Goal: Information Seeking & Learning: Learn about a topic

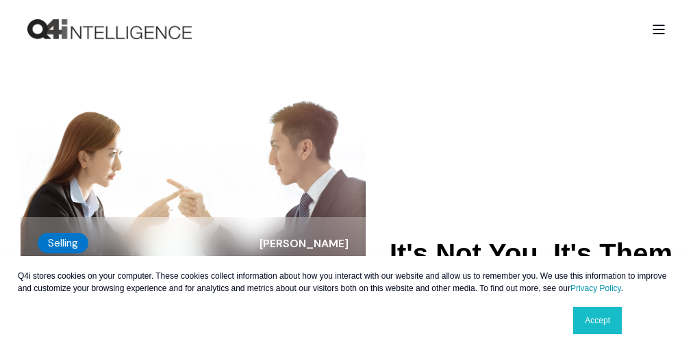
click at [347, 298] on div "Q4i stores cookies on your computer. These cookies collect information about ho…" at bounding box center [346, 304] width 685 height 96
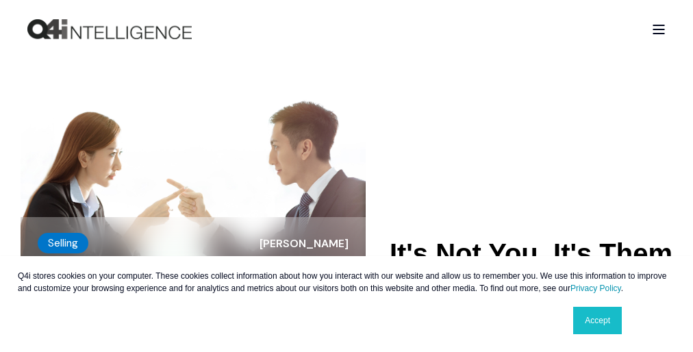
click at [347, 298] on div "Q4i stores cookies on your computer. These cookies collect information about ho…" at bounding box center [346, 304] width 685 height 96
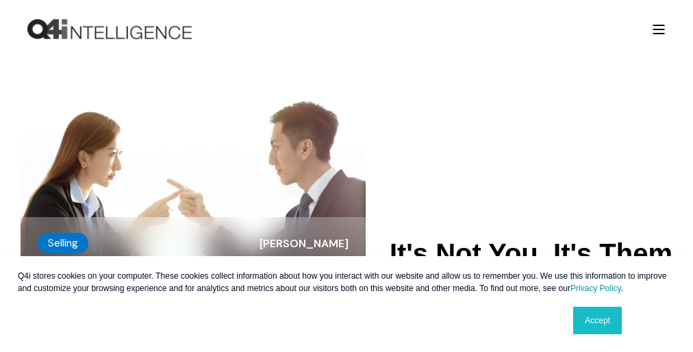
click at [347, 298] on div "Q4i stores cookies on your computer. These cookies collect information about ho…" at bounding box center [346, 304] width 685 height 96
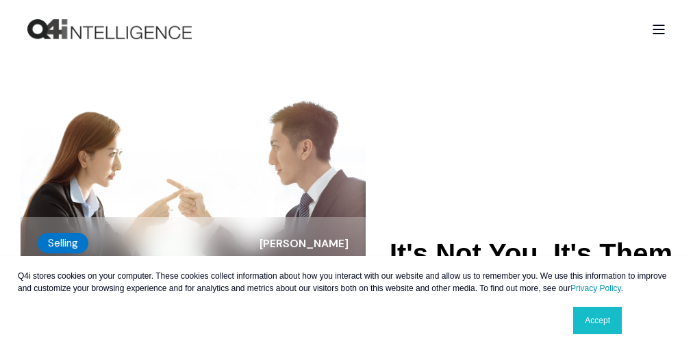
click at [347, 298] on div "Q4i stores cookies on your computer. These cookies collect information about ho…" at bounding box center [346, 304] width 685 height 96
